Goal: Transaction & Acquisition: Purchase product/service

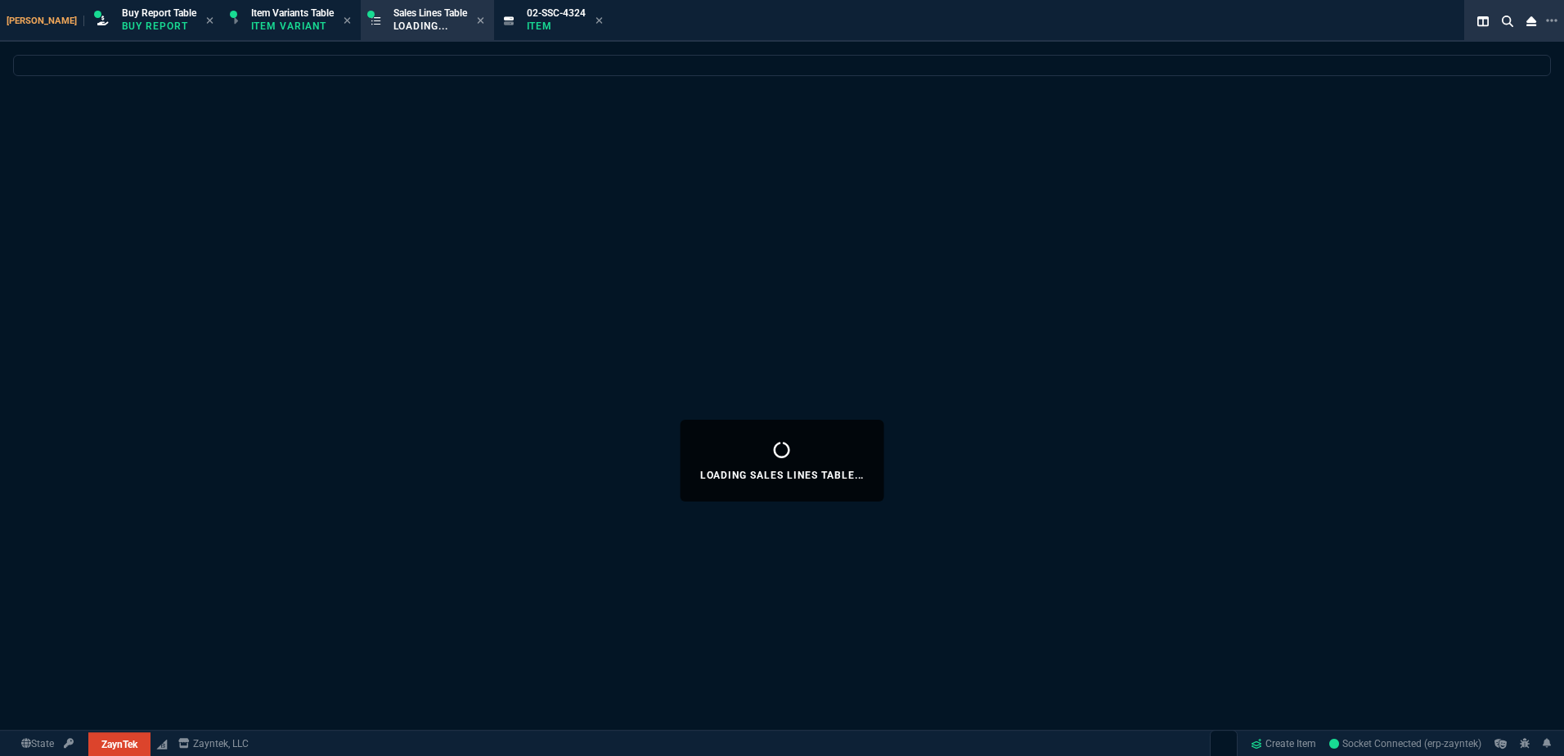
select select "1: BROV"
select select
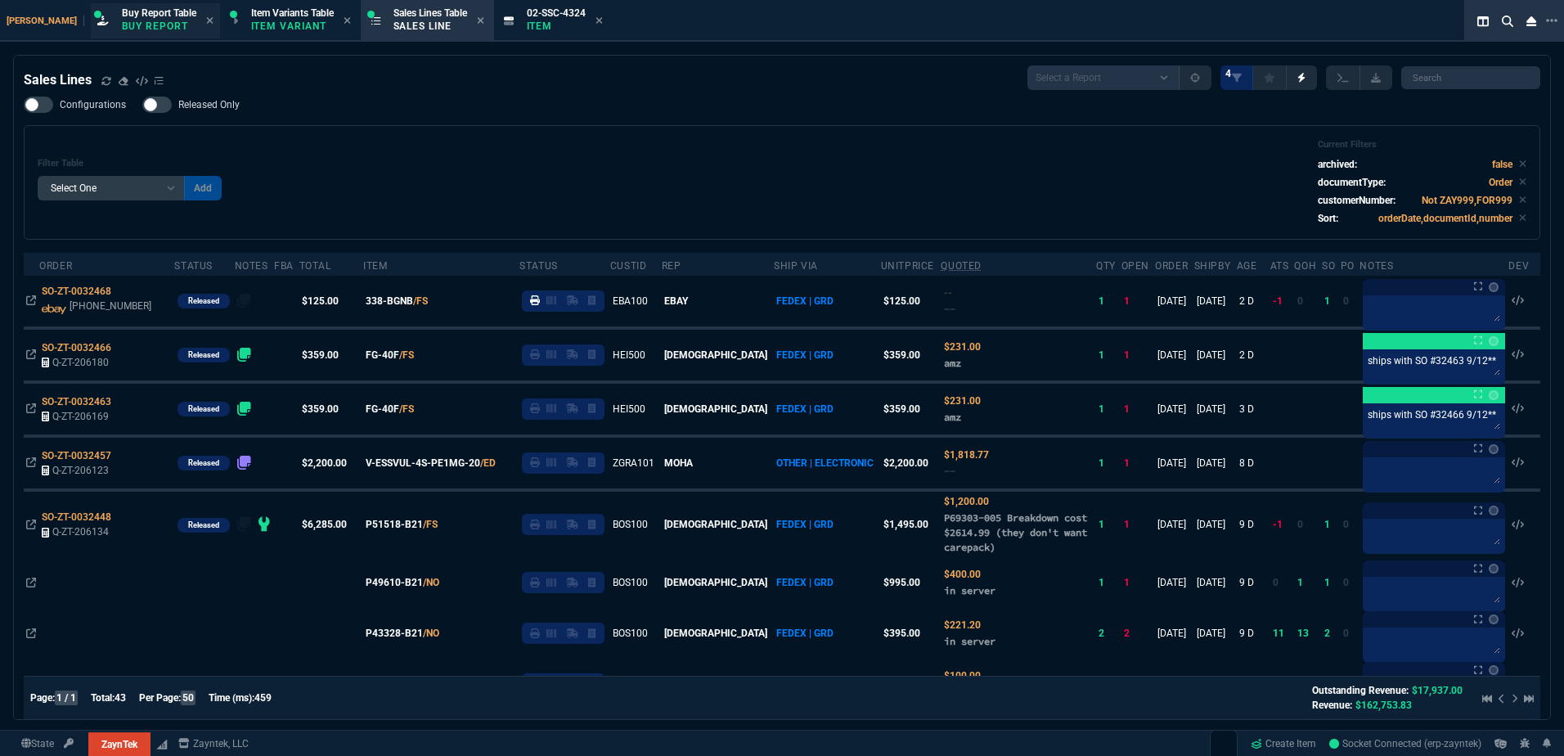
click at [137, 27] on p "Buy Report" at bounding box center [159, 26] width 74 height 13
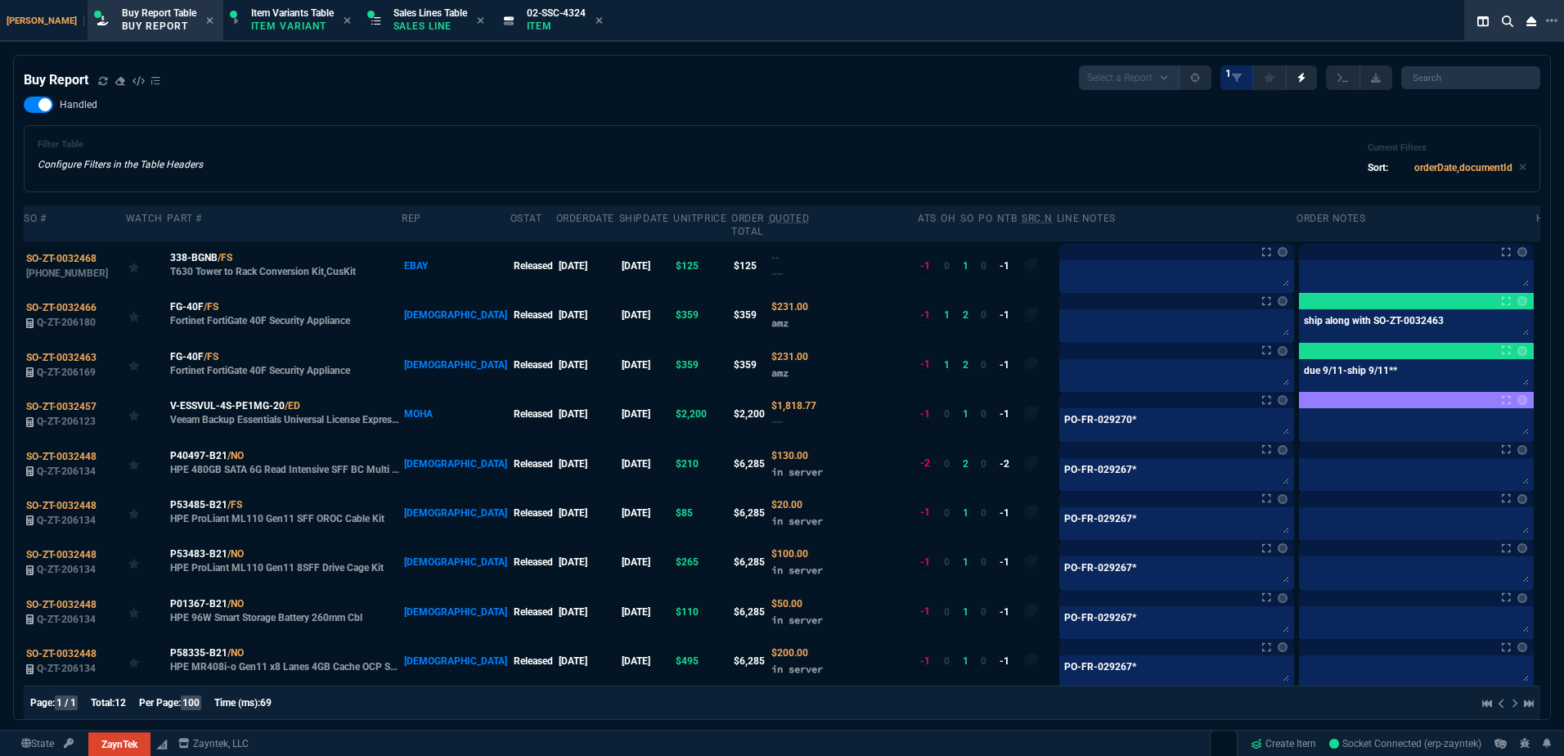
click at [259, 94] on div "Buy Report Select a Report Not Purchased 1 Handled Filter Table Configure Filte…" at bounding box center [782, 477] width 1517 height 825
click at [105, 77] on icon at bounding box center [103, 81] width 10 height 10
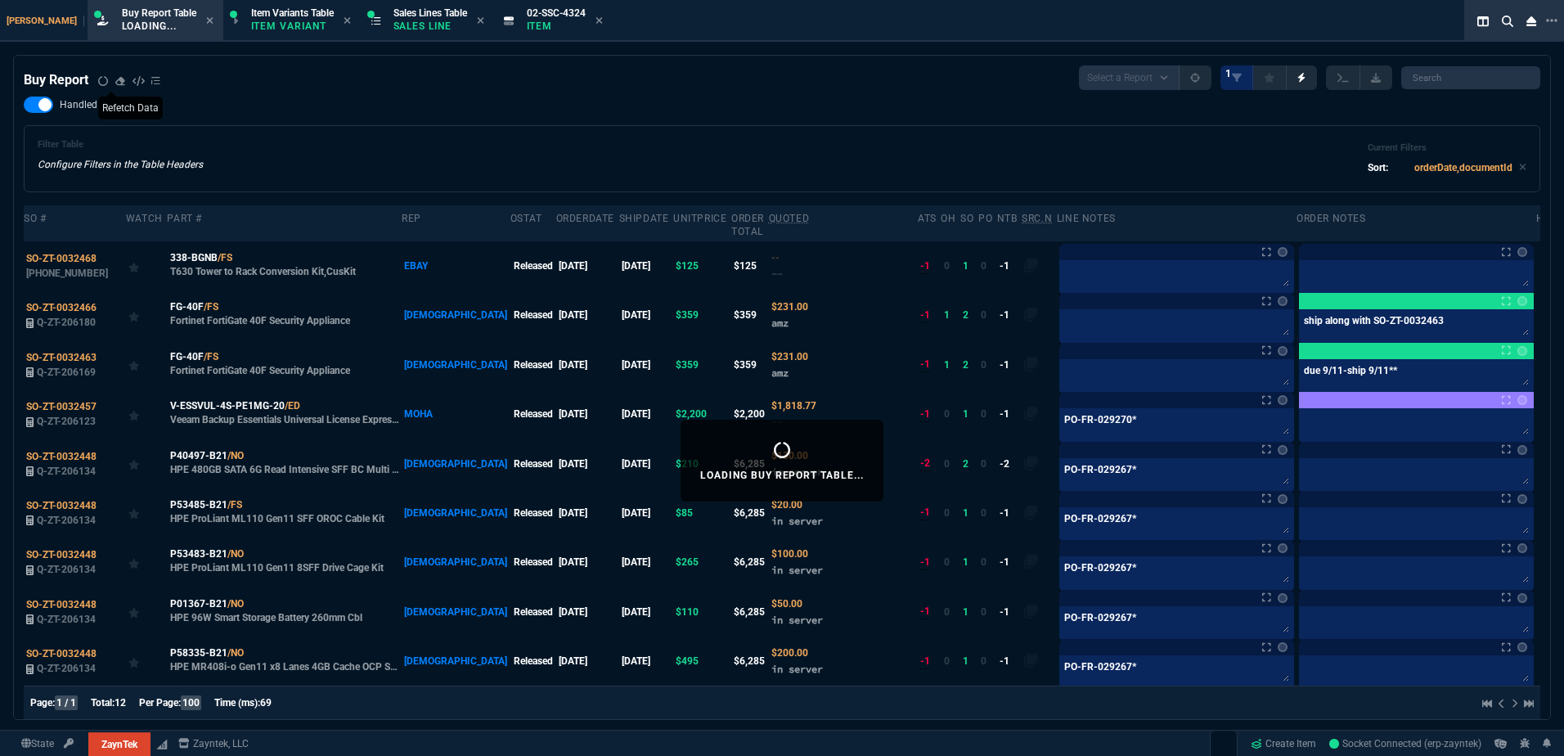
click at [529, 89] on div "Buy Report Select a Report Not Purchased 1" at bounding box center [782, 77] width 1517 height 25
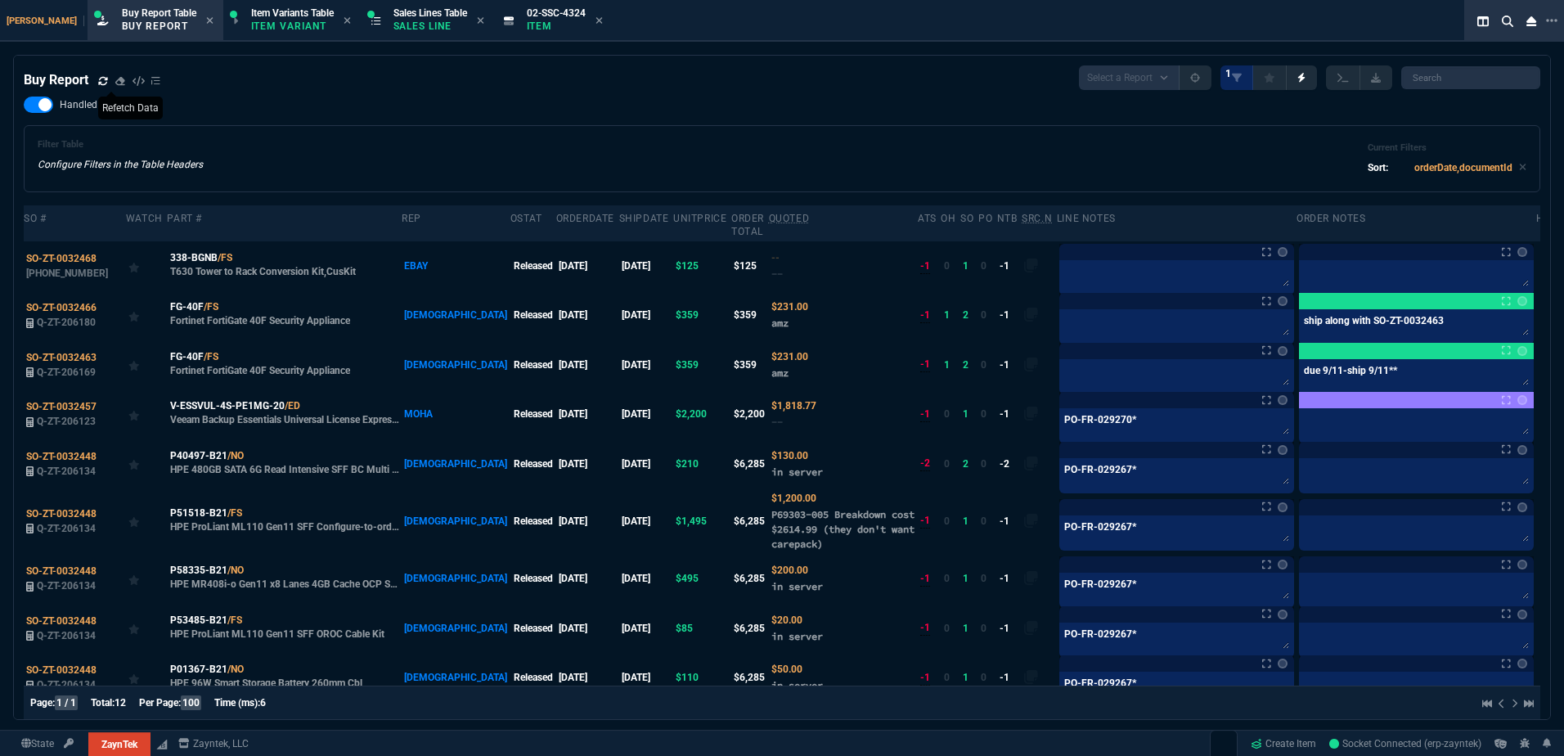
drag, startPoint x: 196, startPoint y: 245, endPoint x: 255, endPoint y: 272, distance: 64.8
click at [196, 250] on span "338-BGNB" at bounding box center [193, 257] width 47 height 15
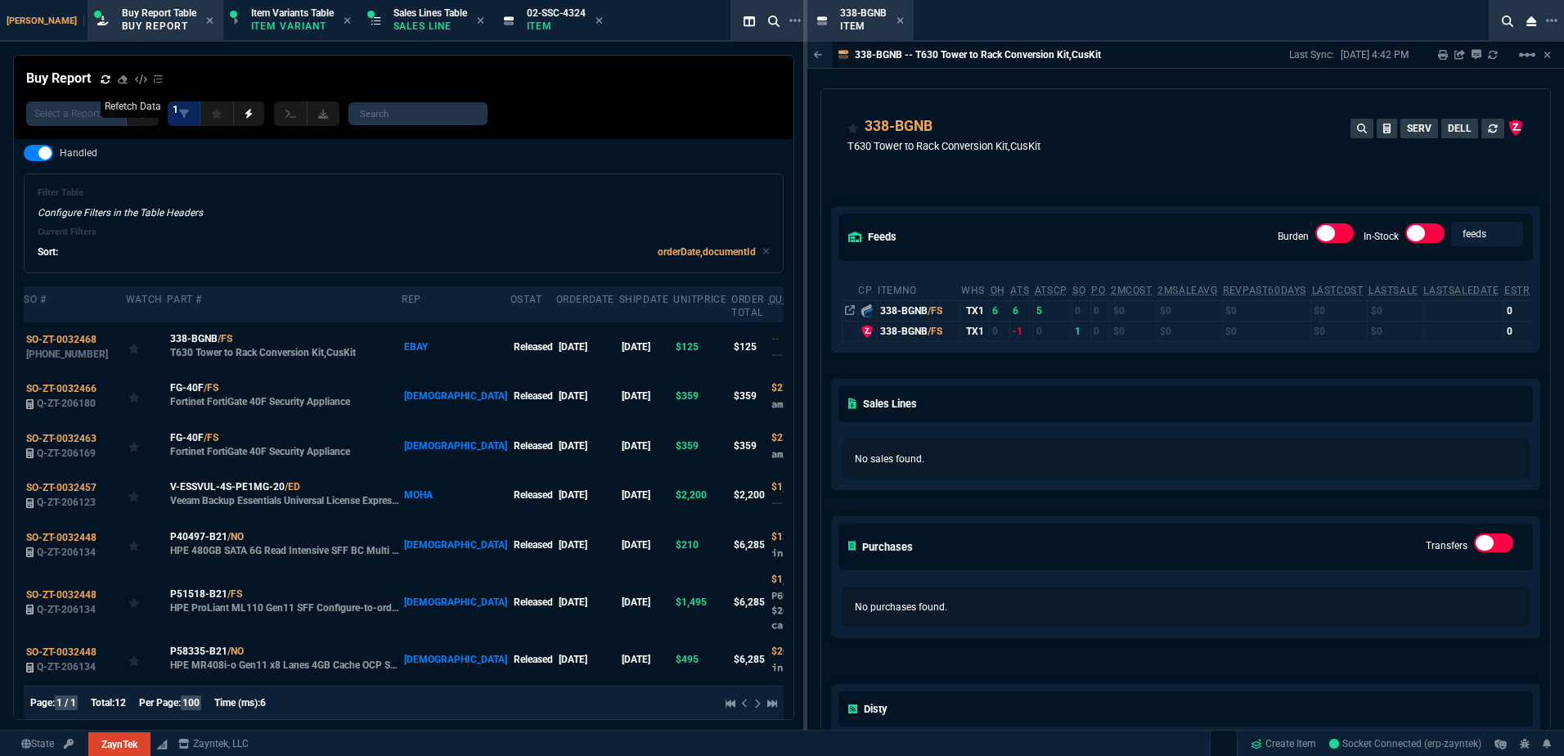
drag, startPoint x: 901, startPoint y: 20, endPoint x: 934, endPoint y: 74, distance: 63.1
click at [901, 20] on icon at bounding box center [900, 20] width 7 height 7
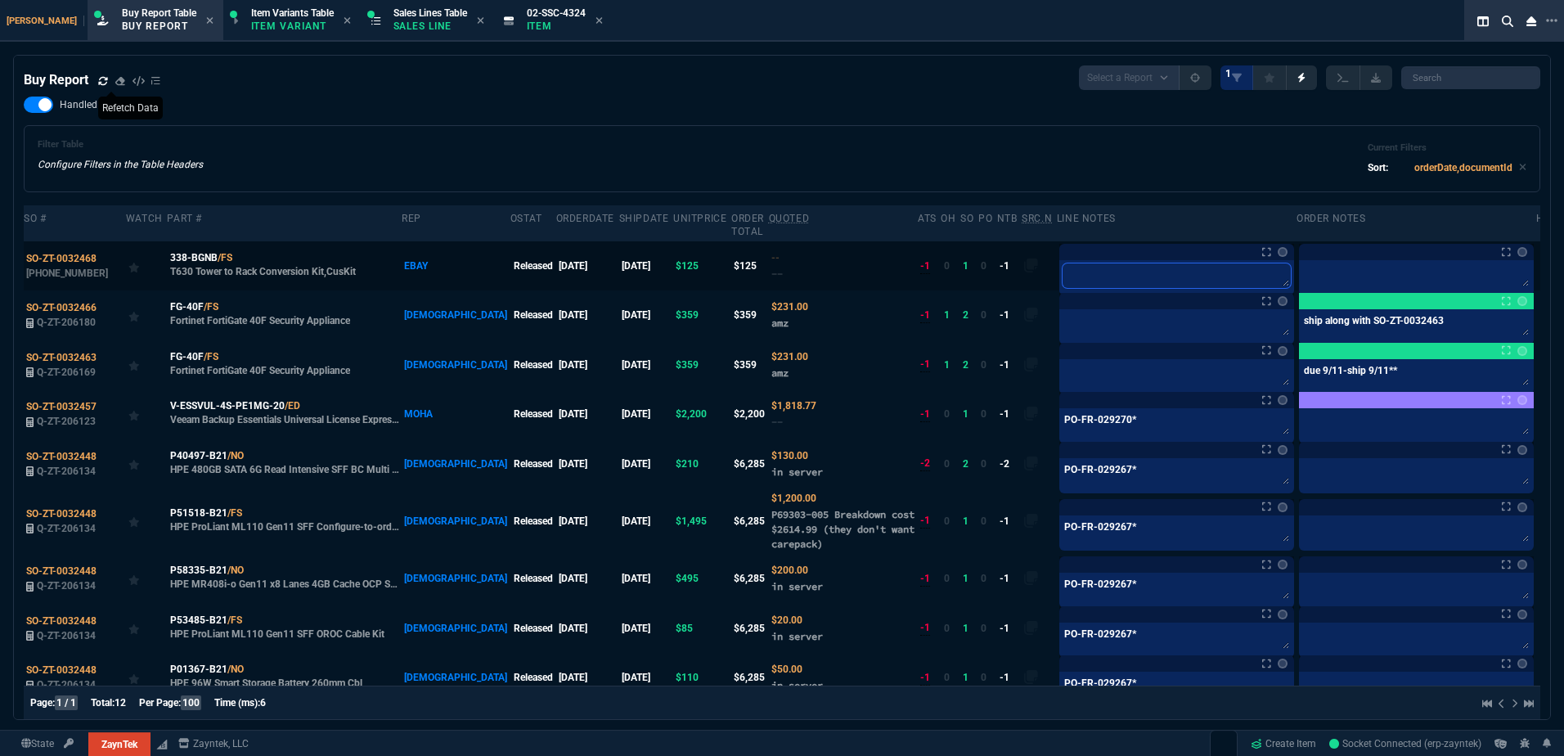
click at [1066, 263] on textarea at bounding box center [1177, 275] width 228 height 25
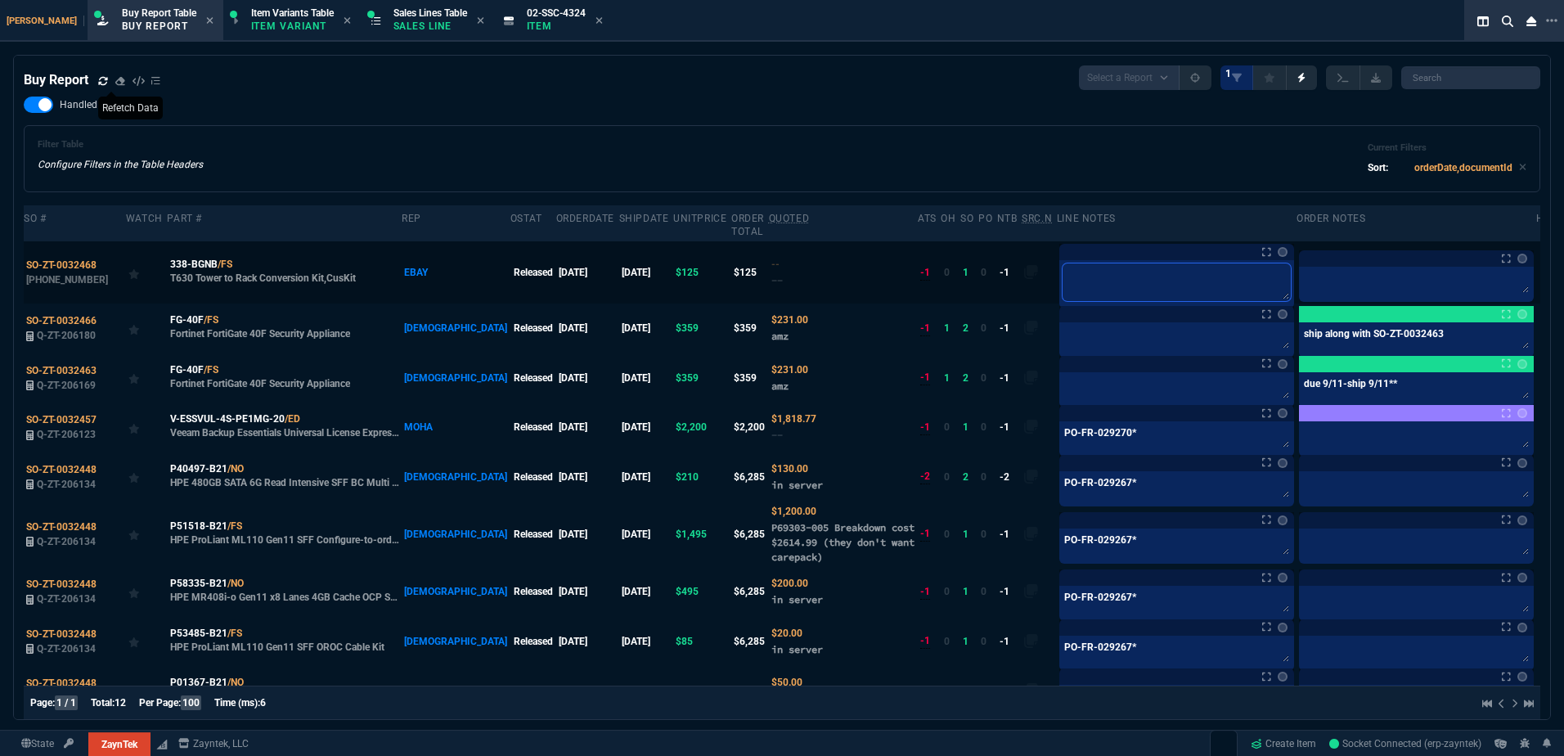
type textarea "F"
type textarea "Fo"
type textarea "For"
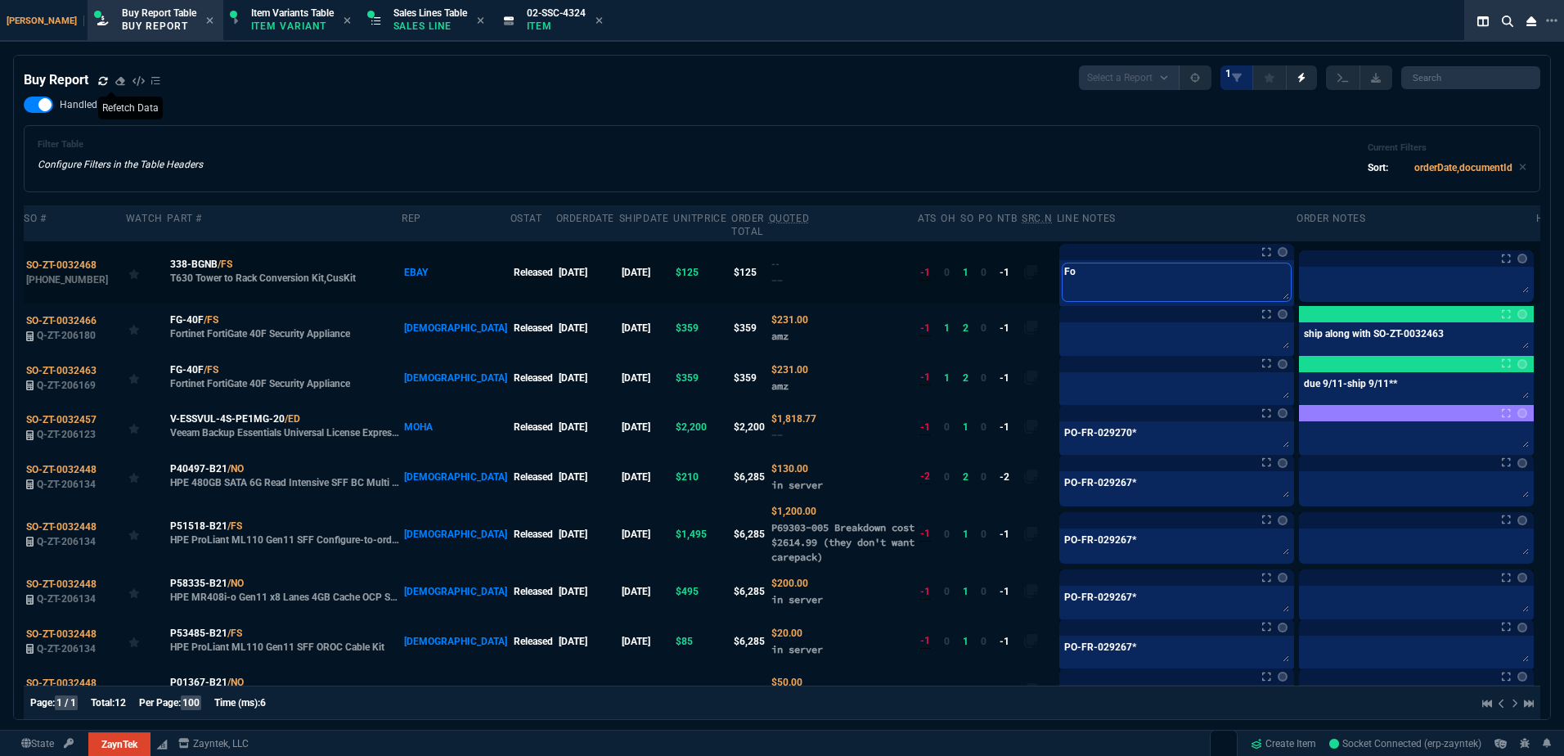
type textarea "For"
type textarea "Forn"
type textarea "[PERSON_NAME]"
type textarea "Forn"
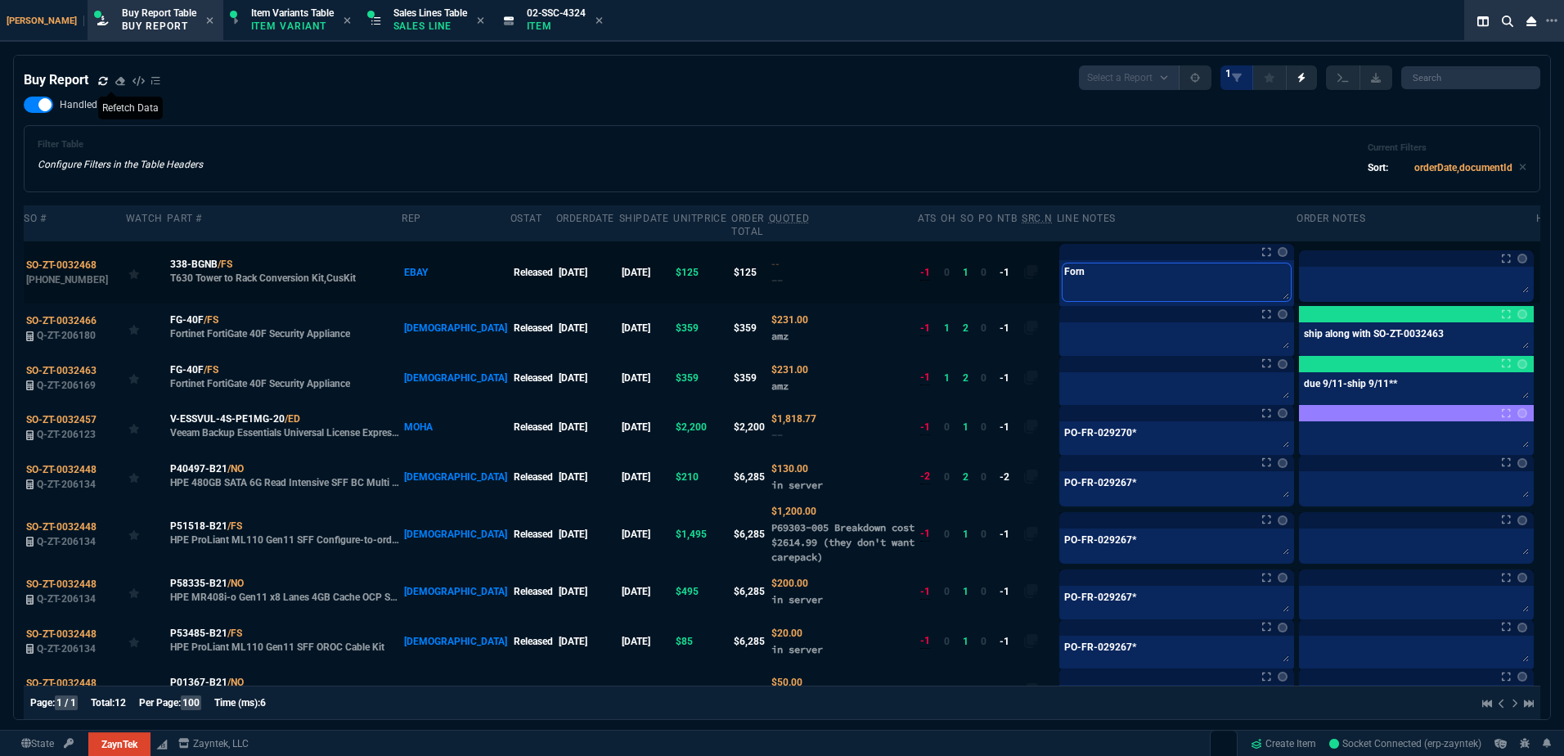
type textarea "For"
type textarea "Forn"
type textarea "[PERSON_NAME]"
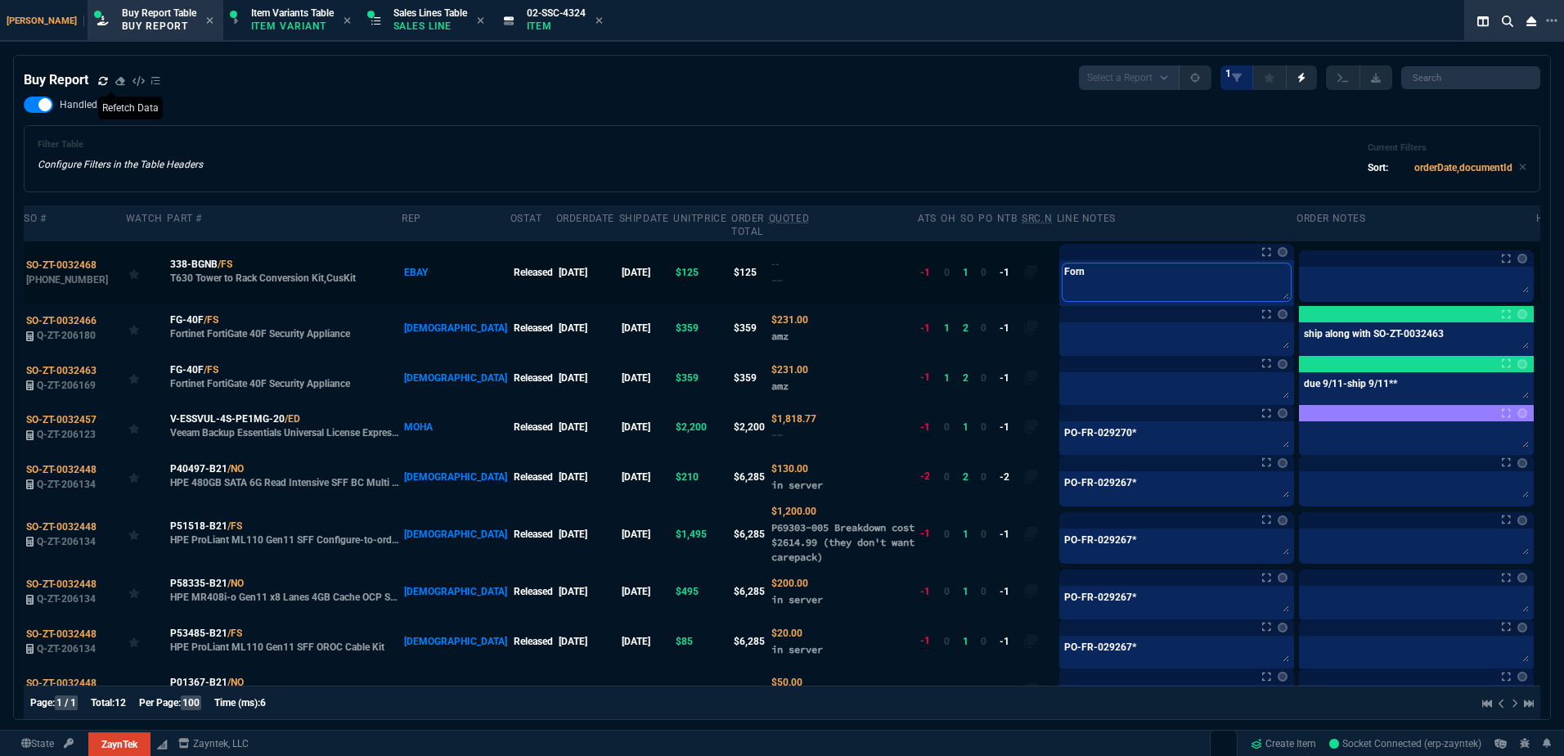
type textarea "[PERSON_NAME]"
type textarea "Fornid"
type textarea "Fornida"
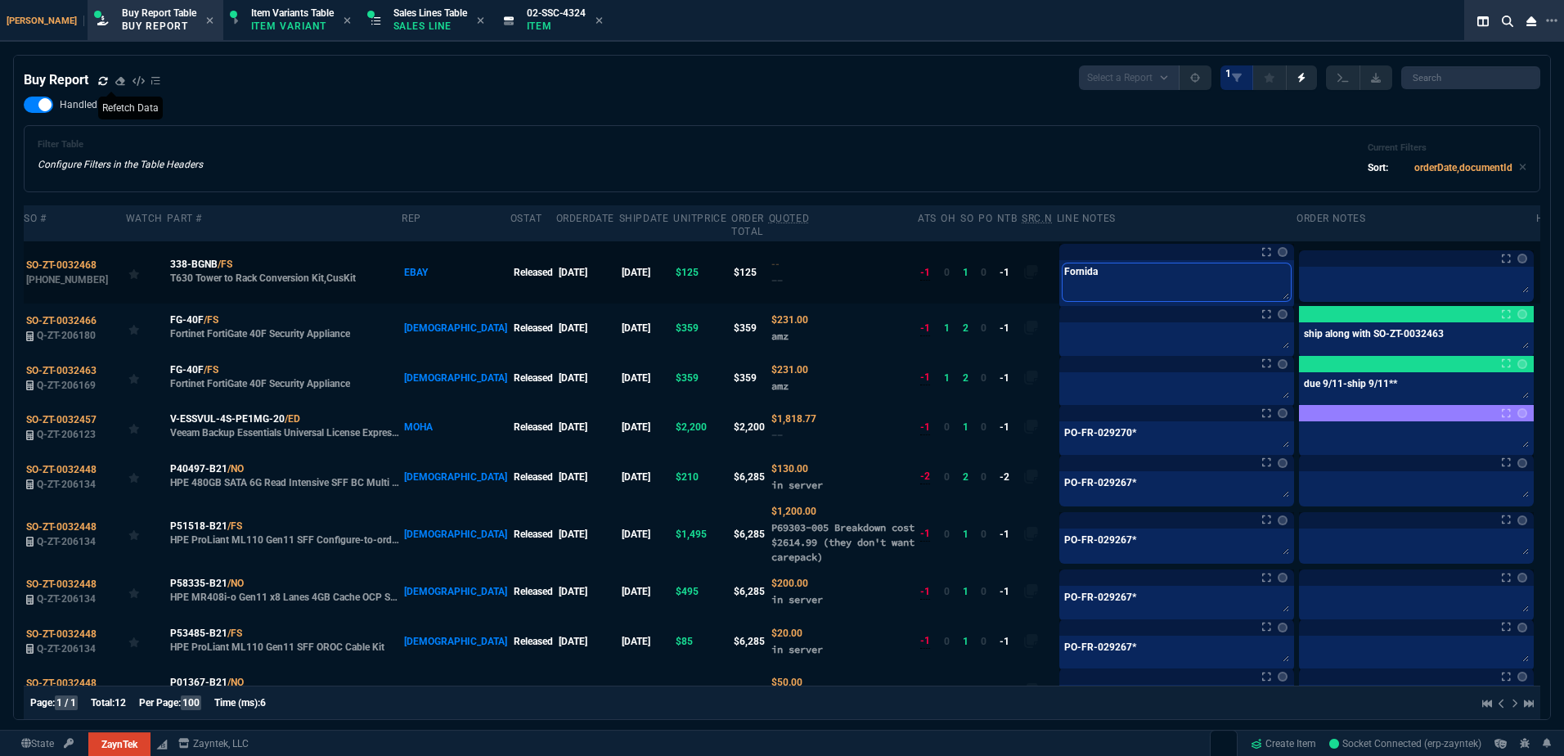
type textarea "Fornida s"
type textarea "Fornida st"
type textarea "Fornida sto"
type textarea "Fornida stoc"
type textarea "Fornida stock"
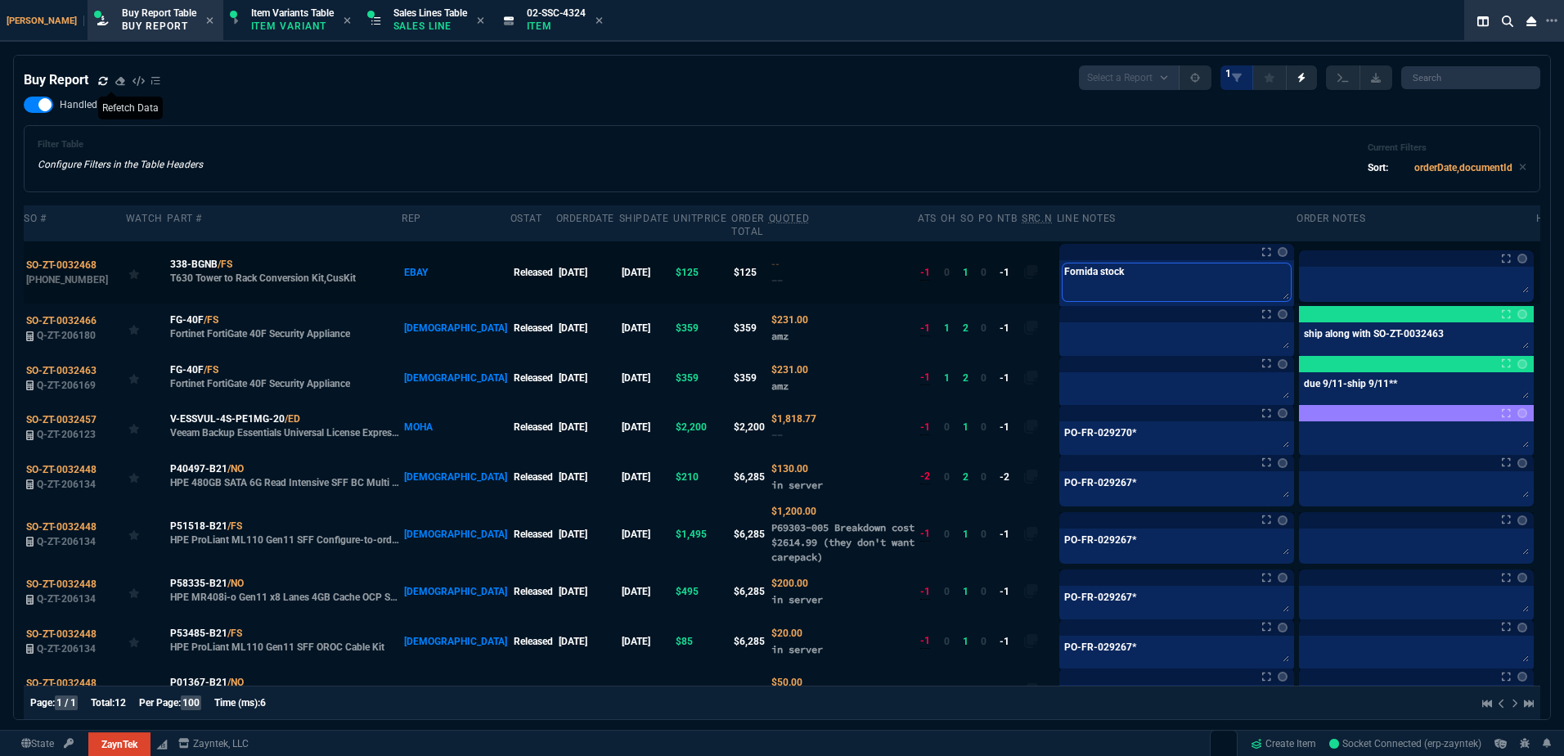
type textarea "Fornida stock"
click at [1541, 263] on label at bounding box center [1550, 272] width 18 height 18
click at [0, 0] on input "checkbox" at bounding box center [0, 0] width 0 height 0
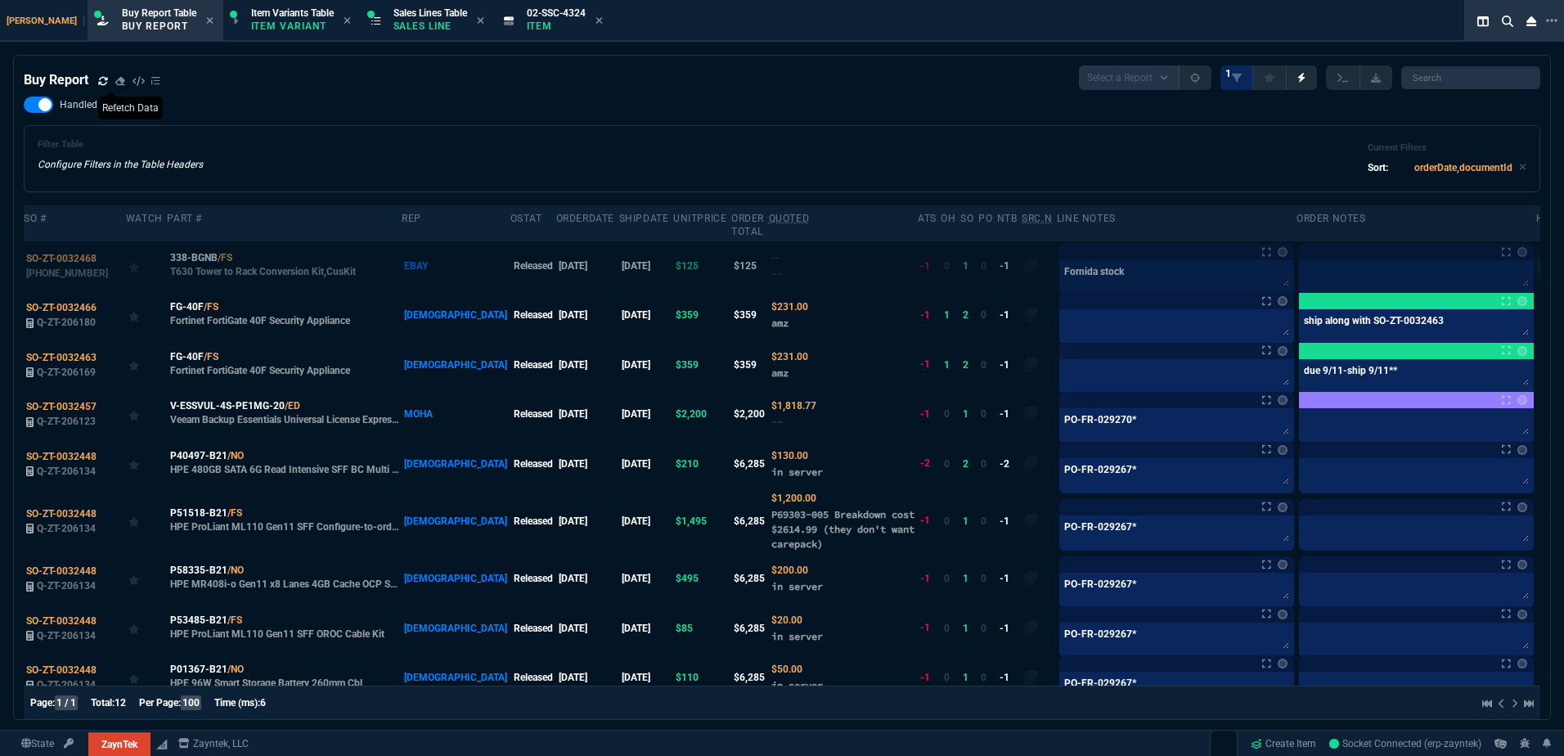
click at [1063, 159] on div "Filter Table Configure Filters in the Table Headers Current Filters Sort: order…" at bounding box center [782, 158] width 1489 height 39
